Goal: Download file/media

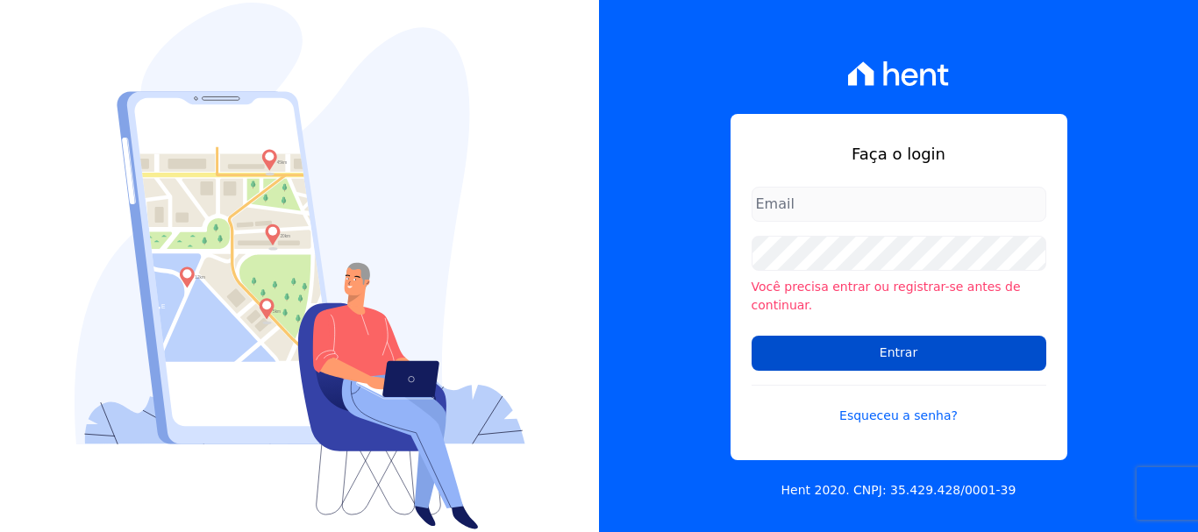
type input "[EMAIL_ADDRESS][DOMAIN_NAME]"
click at [901, 347] on input "Entrar" at bounding box center [899, 353] width 295 height 35
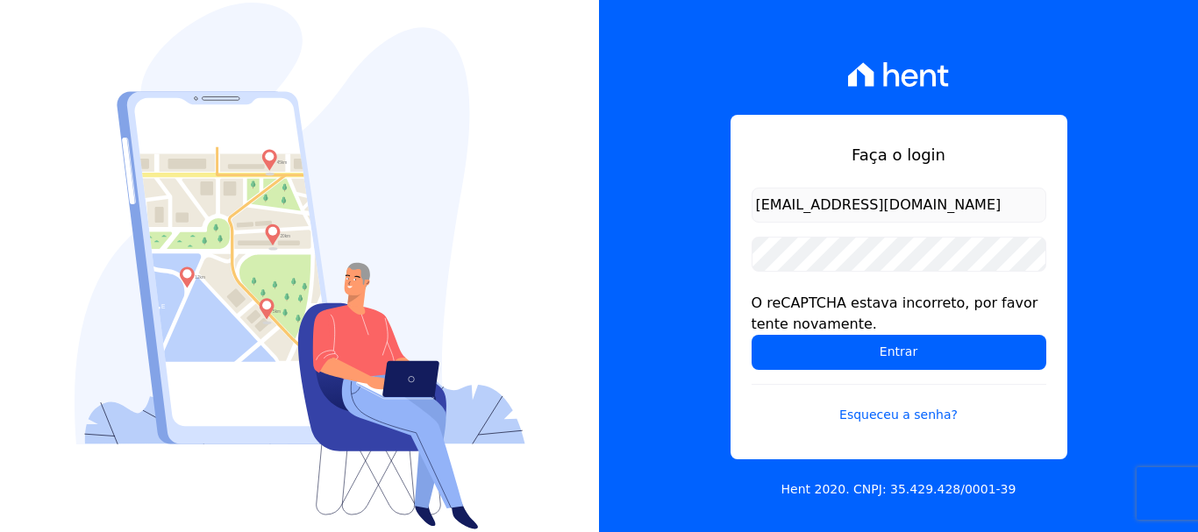
click at [901, 347] on input "Entrar" at bounding box center [899, 352] width 295 height 35
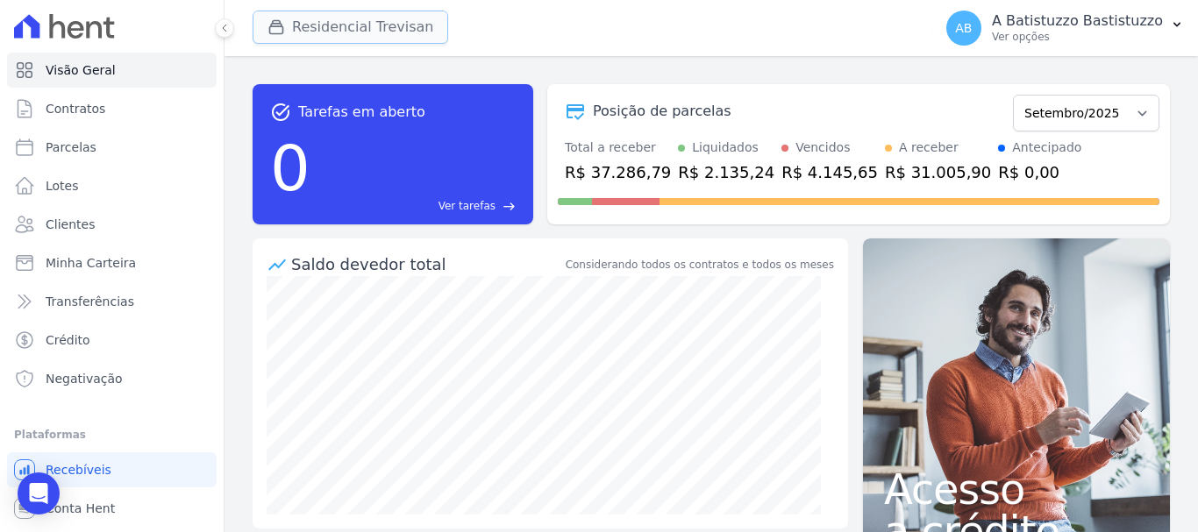
click at [315, 22] on button "Residencial Trevisan" at bounding box center [351, 27] width 196 height 33
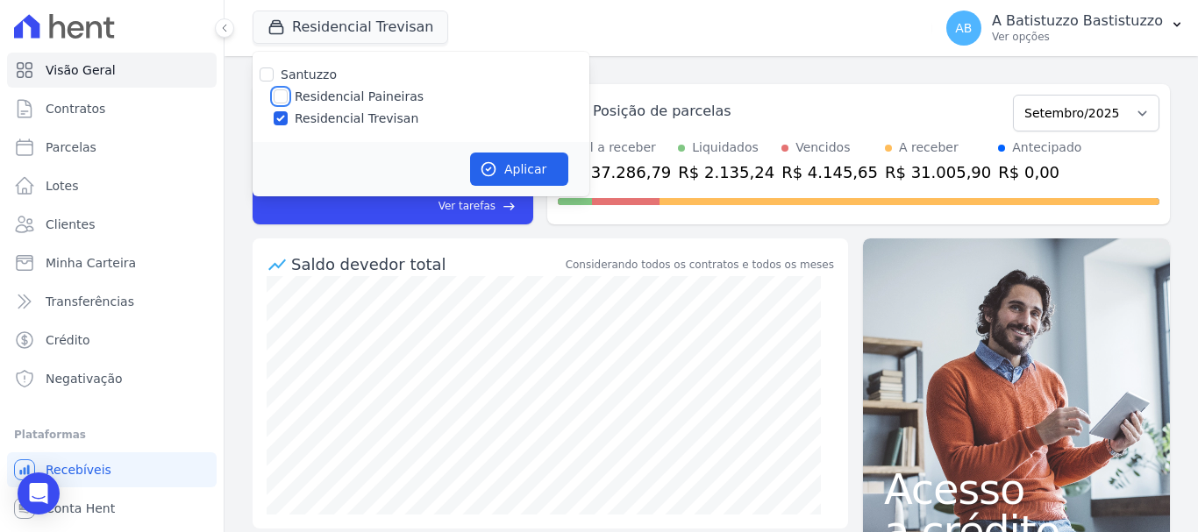
click at [280, 97] on input "Residencial Paineiras" at bounding box center [281, 96] width 14 height 14
checkbox input "true"
click at [282, 114] on input "Residencial Trevisan" at bounding box center [281, 118] width 14 height 14
checkbox input "false"
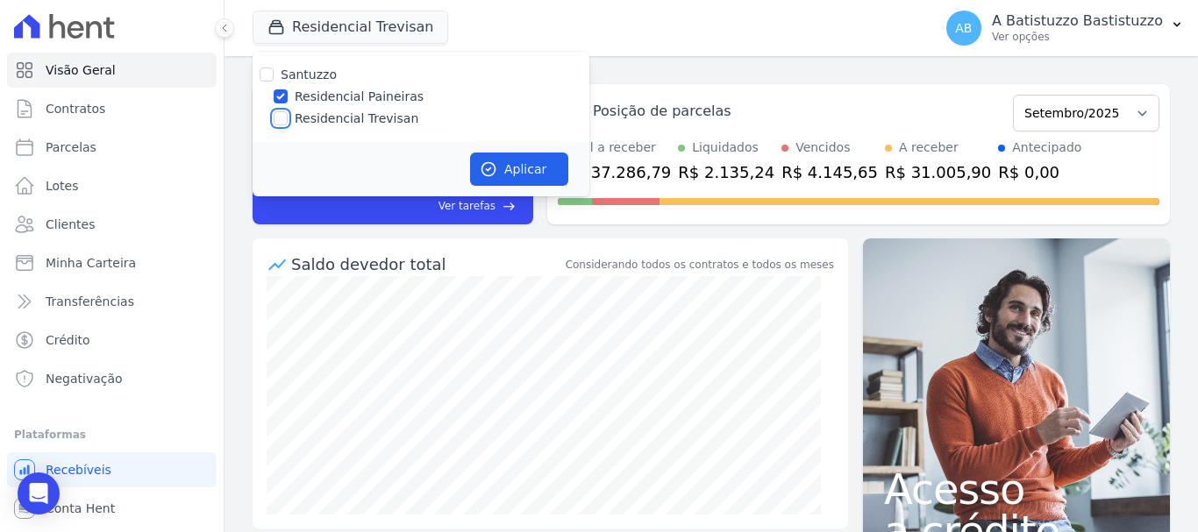
checkbox input "false"
click at [515, 167] on button "Aplicar" at bounding box center [519, 169] width 98 height 33
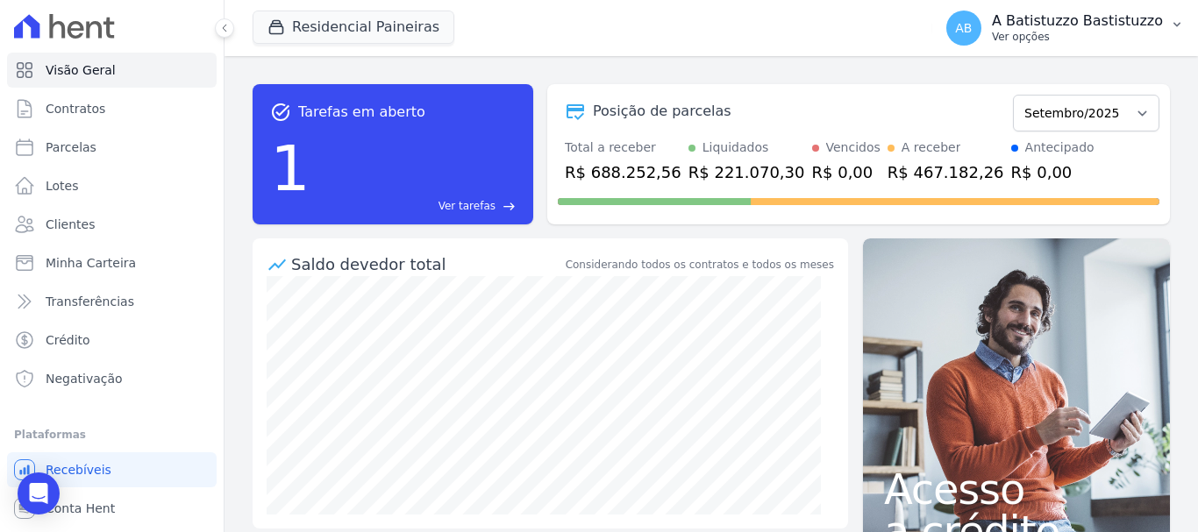
click at [972, 33] on span "AB" at bounding box center [963, 28] width 17 height 12
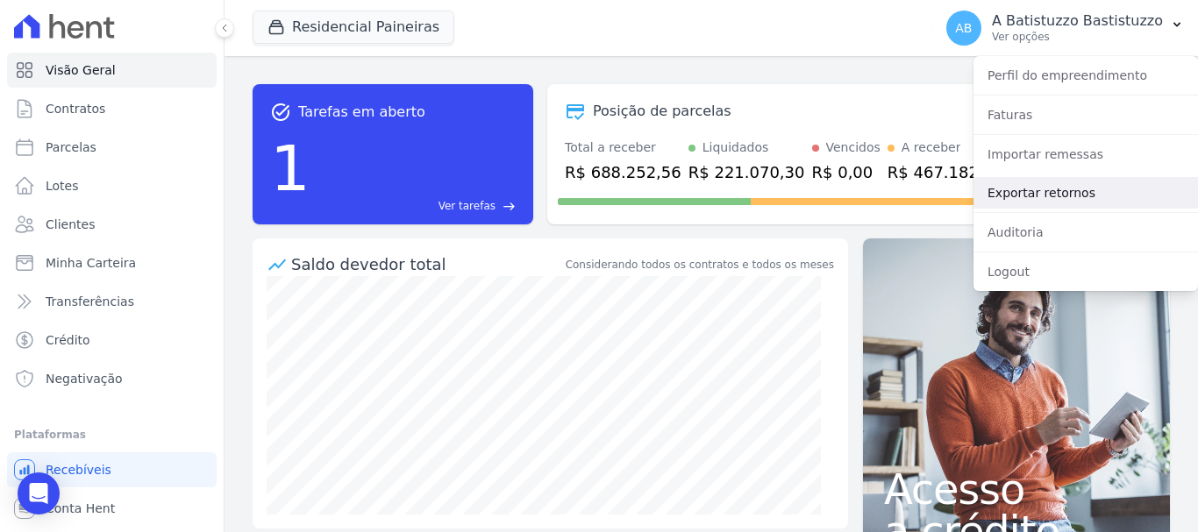
click at [1003, 191] on link "Exportar retornos" at bounding box center [1086, 193] width 225 height 32
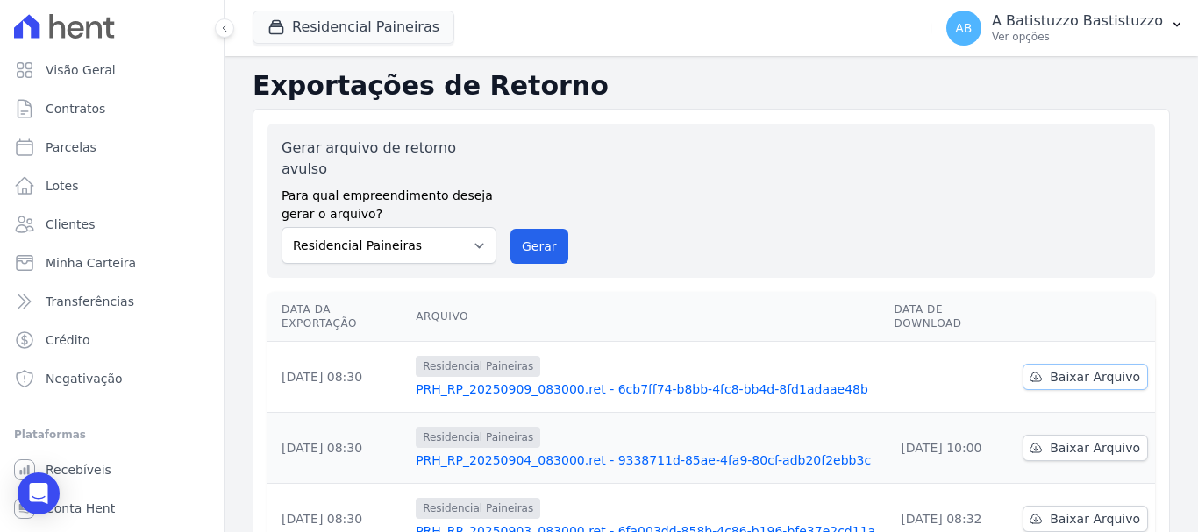
click at [1066, 368] on span "Baixar Arquivo" at bounding box center [1095, 377] width 90 height 18
click at [552, 381] on link "PRH_RP_20250909_083000.ret - 6cb7ff74-b8bb-4fc8-bb4d-8fd1adaae48b" at bounding box center [648, 390] width 464 height 18
